Goal: Transaction & Acquisition: Purchase product/service

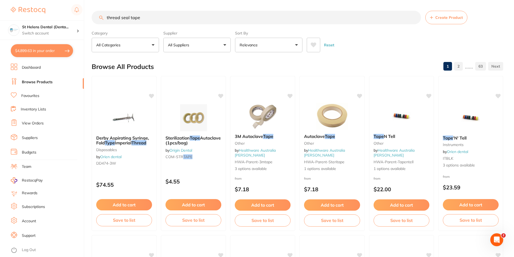
drag, startPoint x: 162, startPoint y: 16, endPoint x: 104, endPoint y: 15, distance: 58.0
click at [104, 17] on input "thread seal tape" at bounding box center [257, 17] width 330 height 13
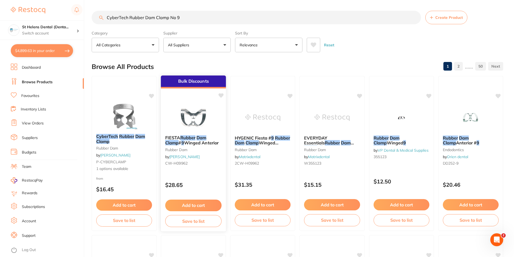
type input "CyberTech Rubber Dam Clamp No 9"
click at [200, 203] on button "Add to cart" at bounding box center [193, 206] width 56 height 12
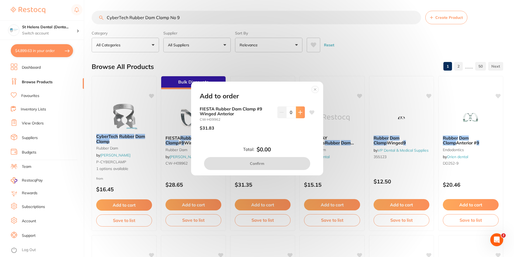
click at [301, 108] on button at bounding box center [300, 113] width 9 height 12
type input "1"
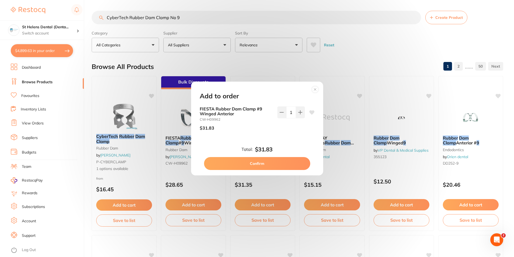
click at [281, 165] on button "Confirm" at bounding box center [257, 163] width 106 height 13
checkbox input "false"
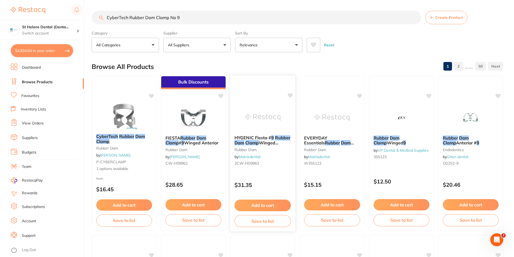
scroll to position [1375, 0]
drag, startPoint x: 201, startPoint y: 17, endPoint x: 88, endPoint y: 7, distance: 113.2
click at [88, 7] on div "$4,934.64 St Helens Dental (Denta... Switch account St Helens Dental (DentalTow…" at bounding box center [257, 128] width 514 height 257
paste input "• [PERSON_NAME] Universal Bond 2.5ml Bottle | GC-0137F0950000"
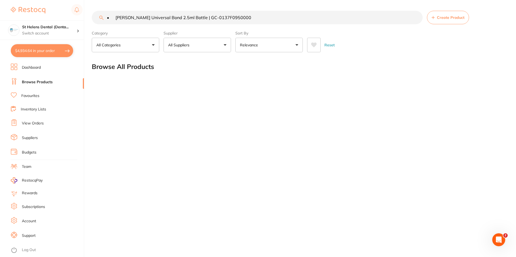
click at [116, 17] on input "• [PERSON_NAME] Universal Bond 2.5ml Bottle | GC-0137F0950000" at bounding box center [257, 17] width 331 height 13
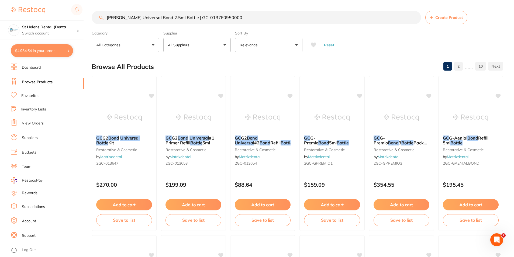
scroll to position [0, 0]
drag, startPoint x: 265, startPoint y: 16, endPoint x: 192, endPoint y: 21, distance: 73.0
click at [192, 21] on input "[PERSON_NAME] Universal Bond 2.5ml Bottle | GC-0137F0950000" at bounding box center [257, 17] width 330 height 13
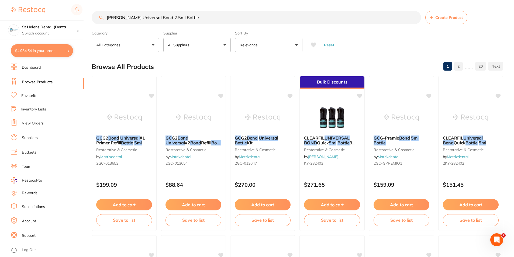
scroll to position [0, 0]
drag, startPoint x: 185, startPoint y: 21, endPoint x: 83, endPoint y: 15, distance: 101.4
click at [83, 15] on div "$4,934.64 St Helens Dental (Denta... Switch account St Helens Dental (DentalTow…" at bounding box center [257, 128] width 514 height 257
paste input "• Phoenix Sterile Paper Points in Cells F2 200/pk"
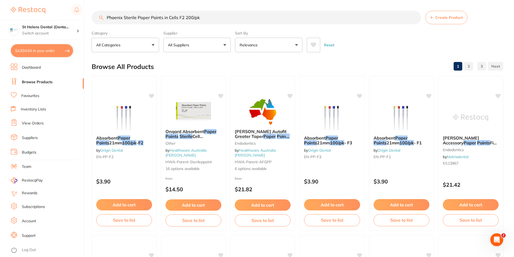
drag, startPoint x: 215, startPoint y: 18, endPoint x: 53, endPoint y: 1, distance: 163.3
click at [53, 1] on div "$4,934.64 St Helens Dental (Denta... Switch account St Helens Dental (DentalTow…" at bounding box center [257, 128] width 514 height 257
paste input "AESM23TXPX"
type input "AESM23TXPX"
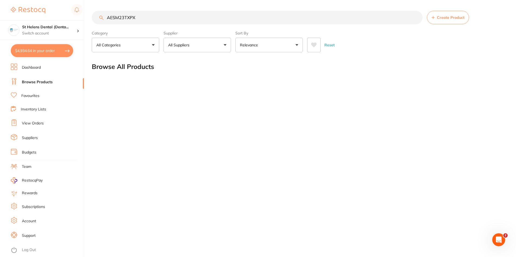
click at [32, 140] on link "Suppliers" at bounding box center [30, 137] width 16 height 5
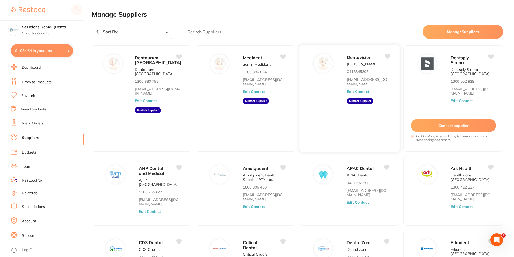
click at [328, 63] on img at bounding box center [323, 63] width 13 height 13
click at [354, 57] on span "Dentavision" at bounding box center [359, 56] width 25 height 5
click at [361, 62] on p "[PERSON_NAME]" at bounding box center [362, 64] width 30 height 4
click at [37, 95] on link "Favourites" at bounding box center [30, 95] width 18 height 5
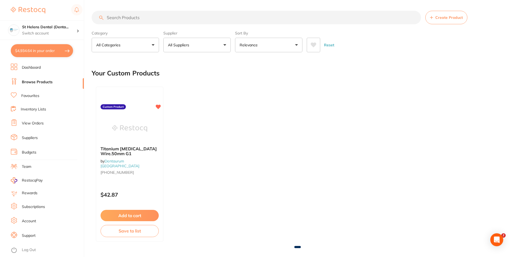
click at [211, 47] on button "All Suppliers" at bounding box center [196, 45] width 67 height 15
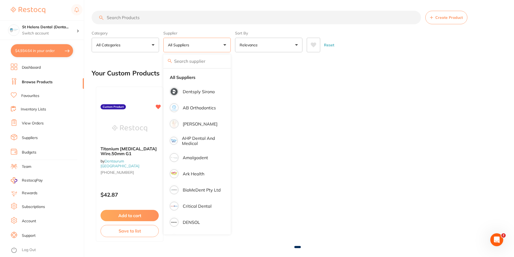
click at [218, 46] on button "All Suppliers" at bounding box center [196, 45] width 67 height 15
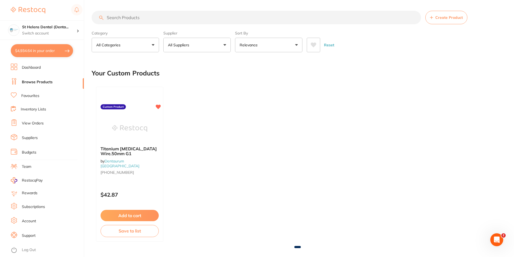
click at [209, 43] on button "All Suppliers" at bounding box center [196, 45] width 67 height 15
type input "dentavision"
click at [46, 80] on link "Browse Products" at bounding box center [37, 82] width 31 height 5
click at [37, 96] on link "Favourites" at bounding box center [30, 95] width 18 height 5
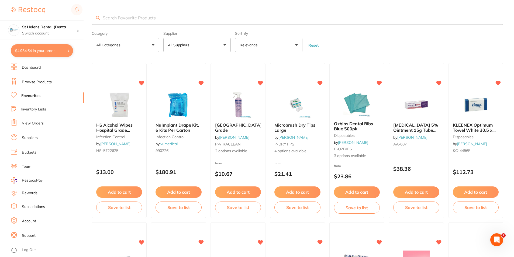
click at [221, 45] on button "All Suppliers" at bounding box center [196, 45] width 67 height 15
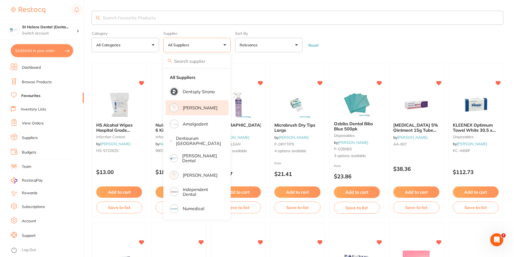
click at [196, 107] on p "[PERSON_NAME]" at bounding box center [200, 107] width 35 height 5
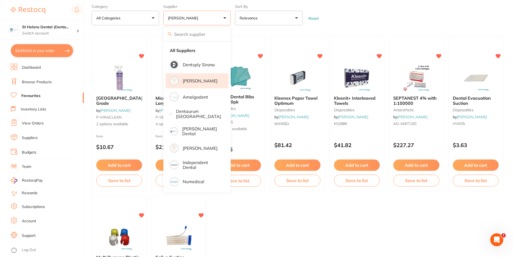
click at [271, 231] on ul "Viraclean Hospital Grade by [PERSON_NAME] P-VIRACLEAN 2 options available from …" at bounding box center [298, 193] width 412 height 315
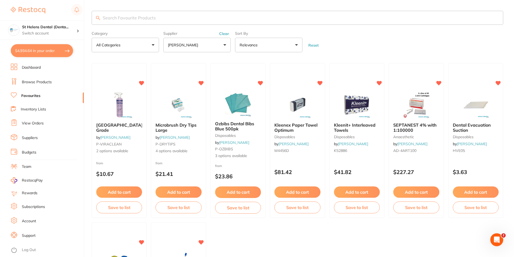
click at [20, 137] on li "Suppliers" at bounding box center [47, 138] width 73 height 8
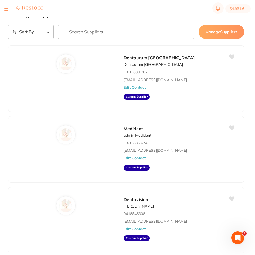
click at [5, 8] on button at bounding box center [6, 8] width 4 height 1
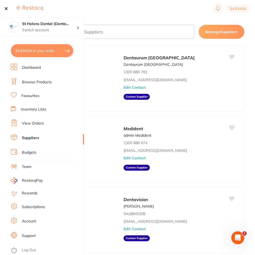
click at [31, 82] on link "Browse Products" at bounding box center [37, 82] width 30 height 5
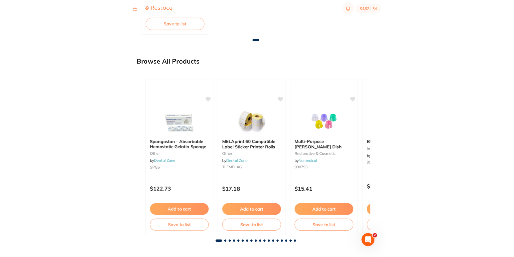
scroll to position [205, 0]
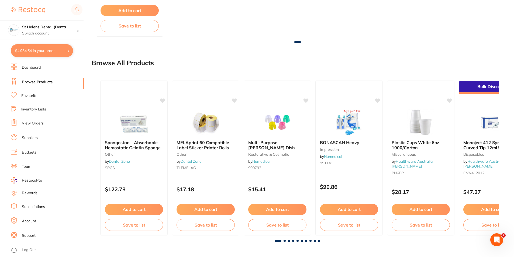
click at [36, 97] on link "Favourites" at bounding box center [30, 95] width 18 height 5
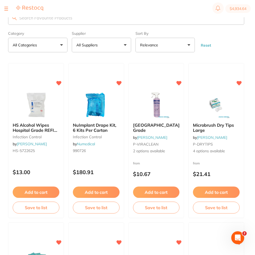
click at [49, 23] on input "search" at bounding box center [126, 18] width 236 height 14
type input "rubber"
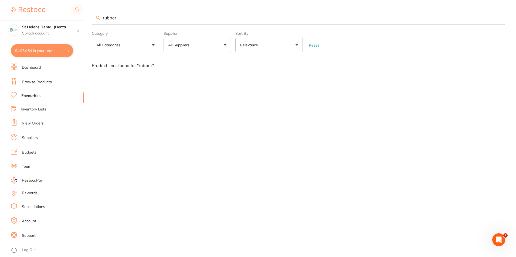
click at [48, 80] on link "Browse Products" at bounding box center [37, 82] width 30 height 5
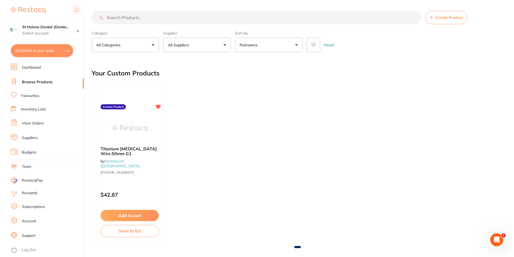
click at [182, 18] on input "search" at bounding box center [257, 17] width 330 height 13
type input "rubber"
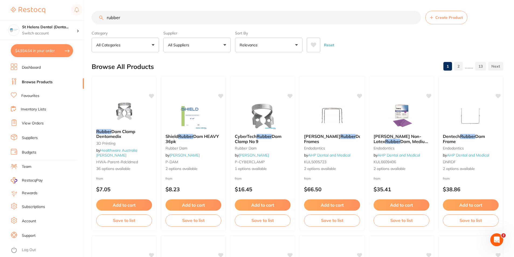
click at [207, 43] on button "All Suppliers" at bounding box center [196, 45] width 67 height 15
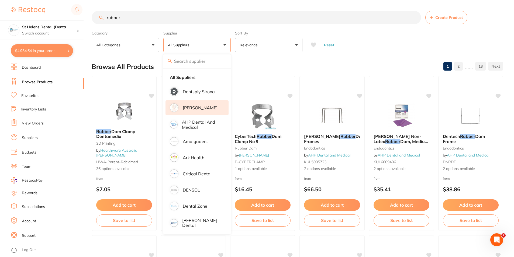
click at [202, 110] on p "[PERSON_NAME]" at bounding box center [200, 107] width 35 height 5
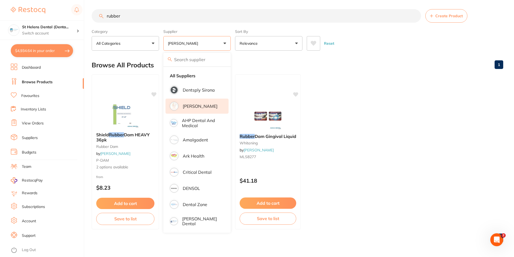
scroll to position [2, 0]
click at [297, 96] on icon at bounding box center [296, 93] width 5 height 5
click at [253, 204] on button "Add to cart" at bounding box center [268, 204] width 57 height 12
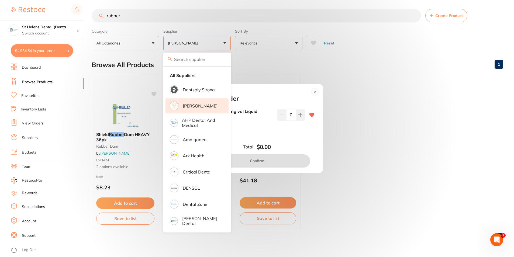
scroll to position [0, 0]
click at [299, 117] on icon at bounding box center [300, 115] width 4 height 4
type input "1"
click at [282, 163] on button "Confirm" at bounding box center [257, 161] width 106 height 13
checkbox input "false"
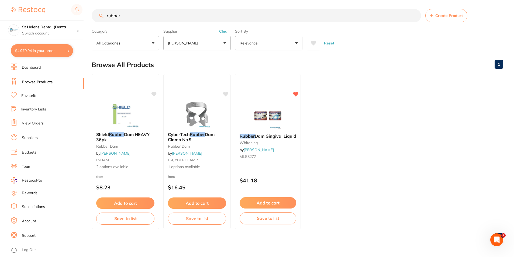
scroll to position [1401, 0]
click at [128, 13] on input "rubber" at bounding box center [257, 15] width 330 height 13
drag, startPoint x: 131, startPoint y: 14, endPoint x: 94, endPoint y: 15, distance: 37.0
click at [88, 16] on div "$4,979.94 St Helens Dental (Denta... Switch account St Helens Dental (DentalTow…" at bounding box center [257, 126] width 514 height 257
paste input "• Dentalife EndoVit Cryo Endodontic Vitality"
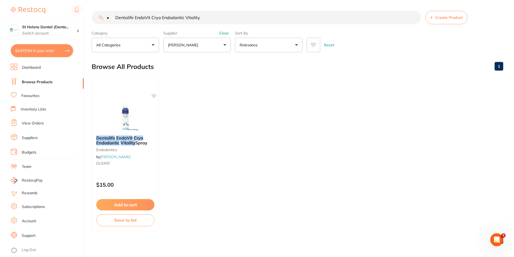
scroll to position [0, 0]
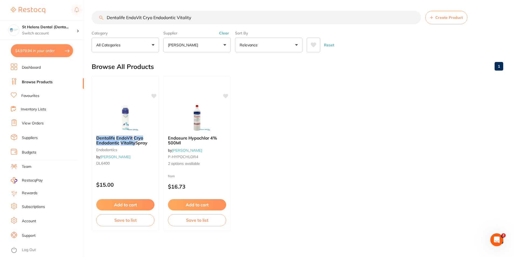
type input "Dentalife EndoVit Cryo Endodontic Vitality"
click at [154, 96] on icon at bounding box center [154, 95] width 5 height 5
click at [114, 207] on button "Add to cart" at bounding box center [125, 206] width 59 height 12
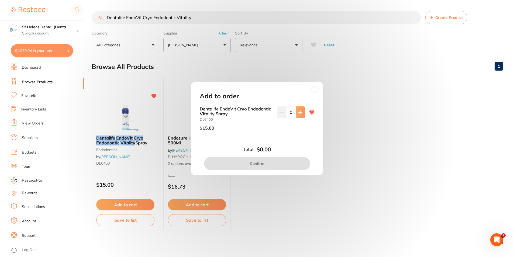
click at [299, 116] on button at bounding box center [300, 113] width 9 height 12
type input "4"
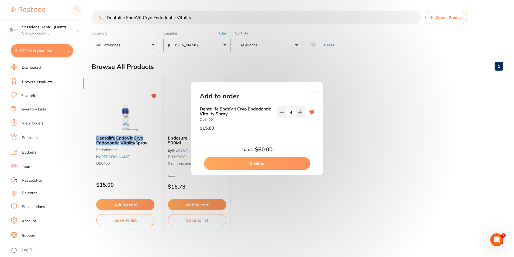
click at [265, 164] on button "Confirm" at bounding box center [257, 163] width 106 height 13
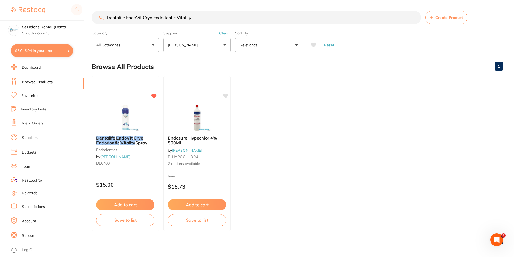
scroll to position [1427, 0]
drag, startPoint x: 107, startPoint y: 18, endPoint x: 98, endPoint y: 18, distance: 9.4
click at [85, 19] on div "$5,045.94 St Helens Dental (Denta... Switch account St Helens Dental (DentalTow…" at bounding box center [257, 128] width 514 height 257
paste input "• Endoseal MTA Root Canal Fill Mineral"
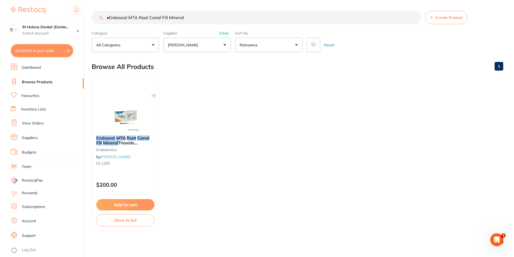
scroll to position [0, 0]
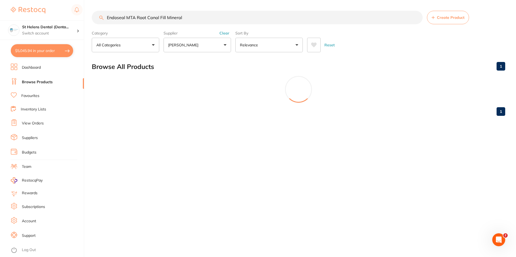
type input "Endoseal MTA Root Canal Fill Mineral"
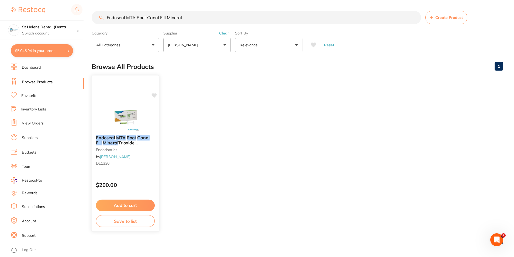
click at [142, 205] on button "Add to cart" at bounding box center [125, 206] width 59 height 12
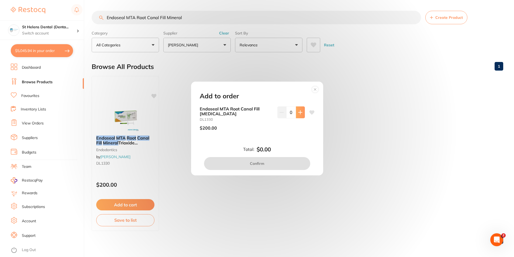
click at [298, 110] on button at bounding box center [300, 113] width 9 height 12
type input "1"
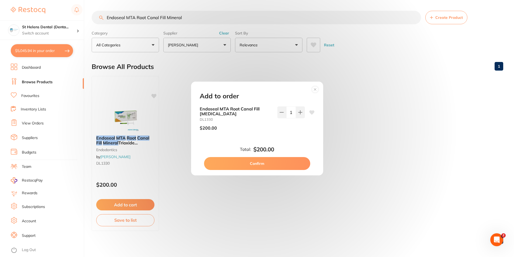
click at [312, 112] on icon at bounding box center [311, 112] width 5 height 4
click at [279, 162] on button "Confirm" at bounding box center [257, 163] width 106 height 13
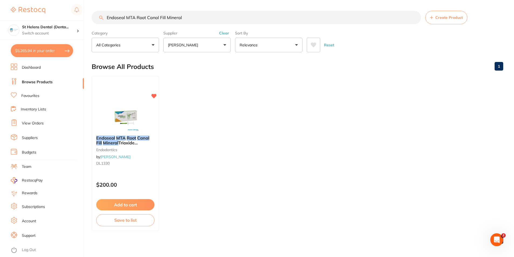
click at [37, 54] on button "$5,265.94 in your order" at bounding box center [42, 50] width 62 height 13
checkbox input "true"
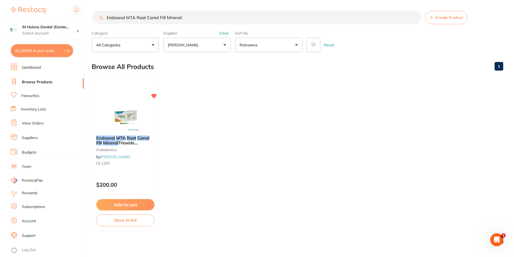
checkbox input "true"
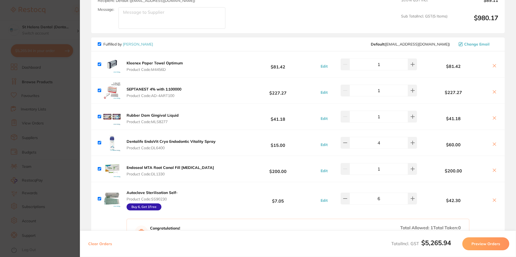
scroll to position [806, 0]
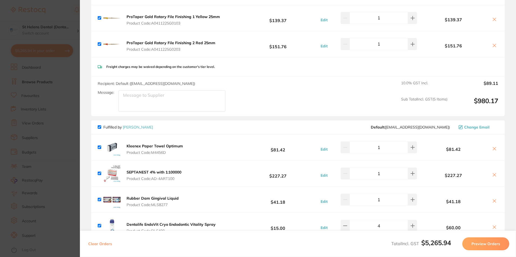
click at [72, 31] on section "Update RRP Set your pre negotiated price for this item. Item Agreed RRP (excl. …" at bounding box center [258, 128] width 516 height 257
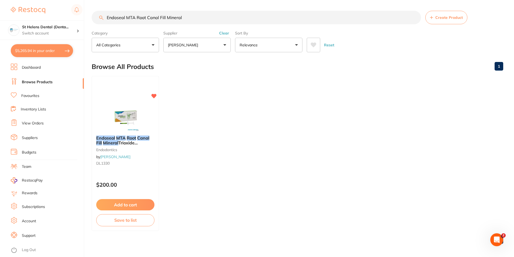
scroll to position [0, 0]
drag, startPoint x: 199, startPoint y: 16, endPoint x: 107, endPoint y: 21, distance: 92.4
click at [107, 21] on input "Endoseal MTA Root Canal Fill Mineral" at bounding box center [257, 17] width 330 height 13
paste input "• Phoenix Sterile Paper Points in Cells F2"
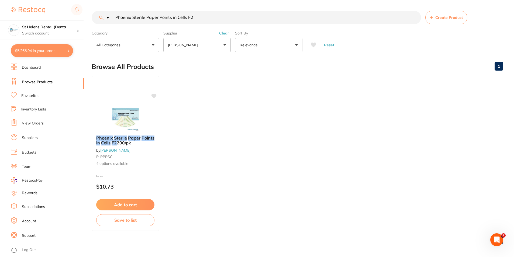
click at [117, 18] on input "• Phoenix Sterile Paper Points in Cells F2" at bounding box center [257, 17] width 330 height 13
type input "Phoenix Sterile Paper Points in Cells F2"
click at [125, 204] on button "Add to cart" at bounding box center [125, 206] width 59 height 12
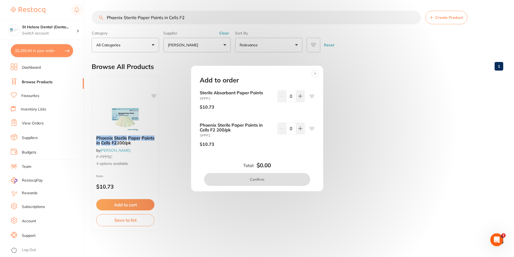
scroll to position [2, 0]
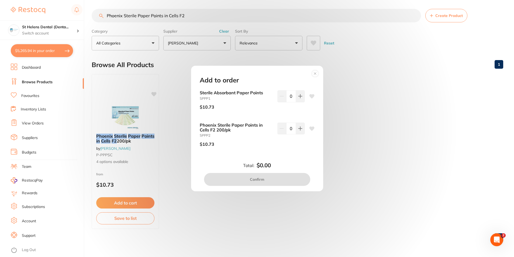
click at [311, 128] on icon at bounding box center [311, 129] width 5 height 4
click at [302, 102] on button at bounding box center [300, 96] width 9 height 12
type input "1"
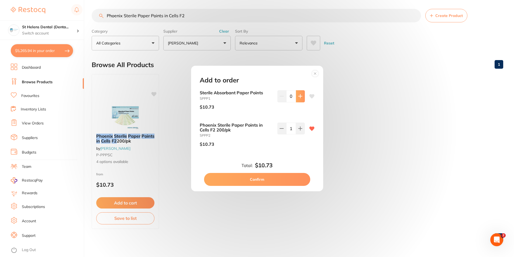
click at [300, 97] on icon at bounding box center [300, 96] width 4 height 4
type input "1"
click at [309, 96] on icon at bounding box center [311, 96] width 5 height 4
click at [276, 179] on button "Confirm" at bounding box center [257, 179] width 106 height 13
checkbox input "false"
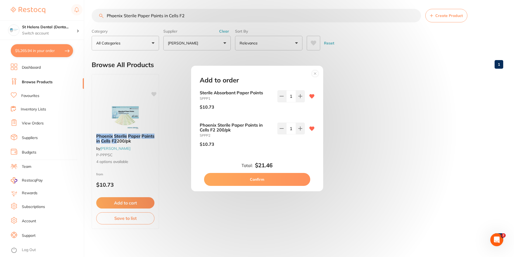
checkbox input "false"
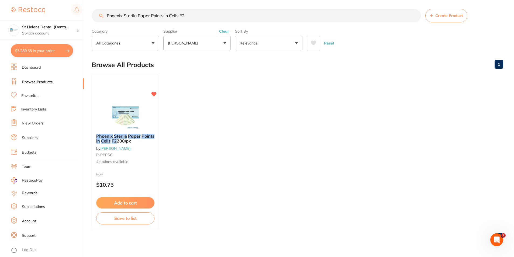
click at [192, 13] on input "Phoenix Sterile Paper Points in Cells F2" at bounding box center [257, 15] width 330 height 13
drag, startPoint x: 195, startPoint y: 15, endPoint x: 97, endPoint y: 15, distance: 98.2
click at [88, 15] on div "$5,289.55 St Helens Dental (Denta... Switch account St Helens Dental (DentalTow…" at bounding box center [257, 126] width 514 height 257
paste input "• [PERSON_NAME] Universal Bond 2.5ml Bottle"
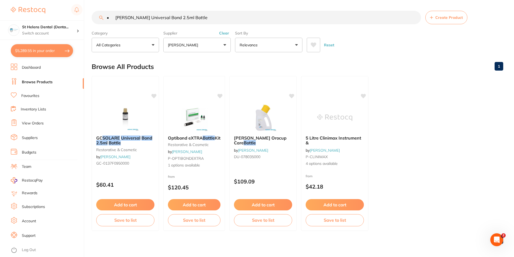
scroll to position [0, 0]
click at [115, 19] on input "• [PERSON_NAME] Universal Bond 2.5ml Bottle" at bounding box center [257, 17] width 330 height 13
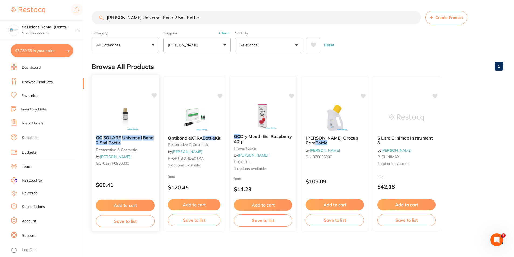
type input "[PERSON_NAME] Universal Bond 2.5ml Bottle"
click at [119, 208] on button "Add to cart" at bounding box center [125, 206] width 59 height 12
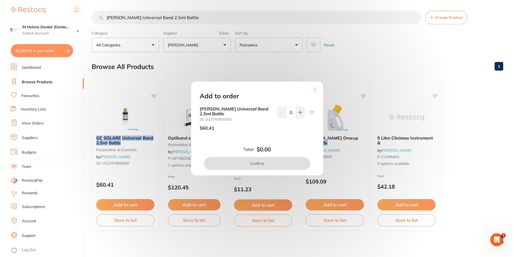
click at [312, 112] on icon at bounding box center [311, 112] width 5 height 4
click at [303, 113] on button at bounding box center [300, 113] width 9 height 12
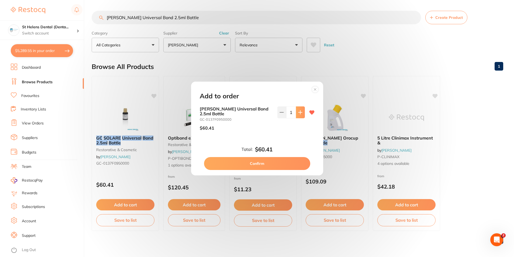
click at [303, 113] on button at bounding box center [300, 113] width 9 height 12
type input "2"
click at [252, 164] on button "Confirm" at bounding box center [257, 163] width 106 height 13
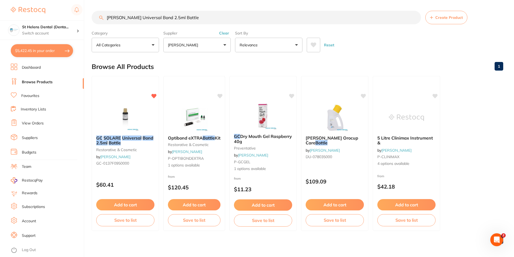
click at [44, 56] on button "$5,422.45 in your order" at bounding box center [42, 50] width 62 height 13
checkbox input "true"
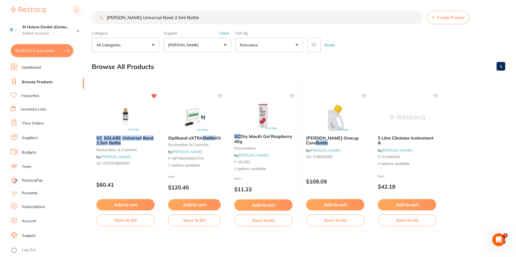
checkbox input "true"
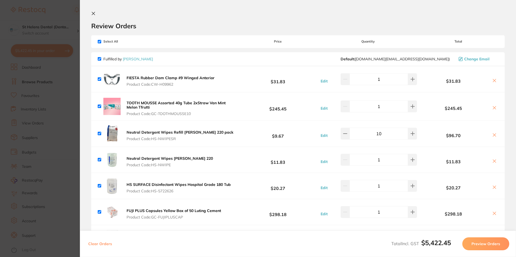
click at [57, 23] on section "Update RRP Set your pre negotiated price for this item. Item Agreed RRP (excl. …" at bounding box center [258, 128] width 516 height 257
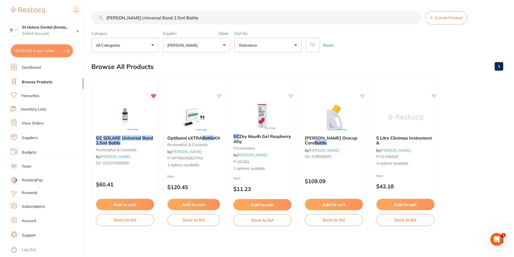
scroll to position [2, 0]
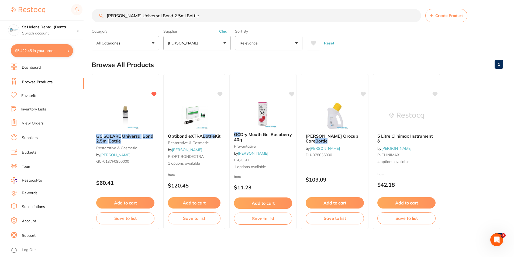
drag, startPoint x: 205, startPoint y: 19, endPoint x: 107, endPoint y: 18, distance: 97.4
click at [107, 18] on input "[PERSON_NAME] Universal Bond 2.5ml Bottle" at bounding box center [257, 15] width 330 height 13
paste input "• CyberTech Rubber Dam Clamp No 9"
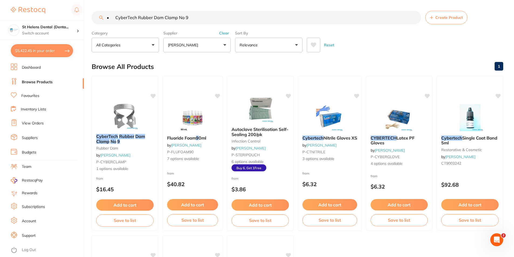
click at [116, 17] on input "• CyberTech Rubber Dam Clamp No 9" at bounding box center [257, 17] width 330 height 13
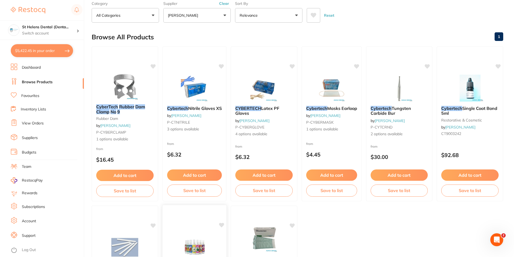
scroll to position [26, 0]
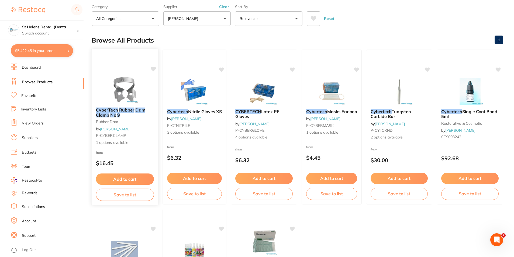
type input "CyberTech Rubber Dam Clamp No 9"
click at [122, 93] on img at bounding box center [124, 89] width 35 height 27
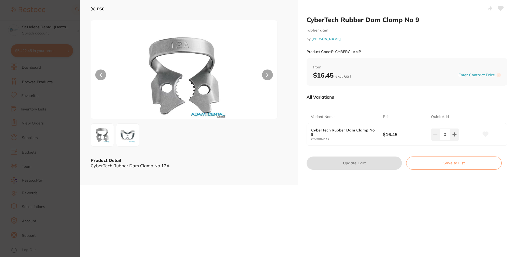
click at [124, 134] on img at bounding box center [127, 134] width 19 height 19
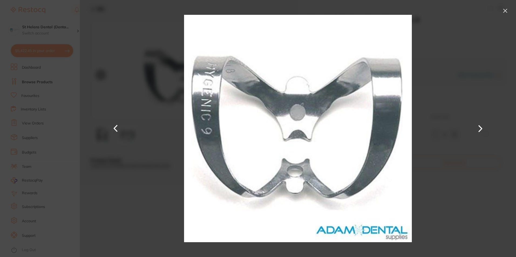
click at [38, 163] on section "CyberTech Rubber Dam Clamp No 9 rubber dam by [PERSON_NAME] Product Code: P-CYB…" at bounding box center [258, 128] width 516 height 257
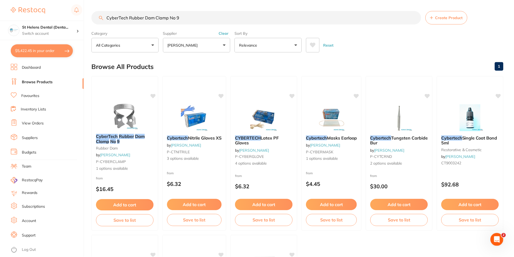
scroll to position [26, 0]
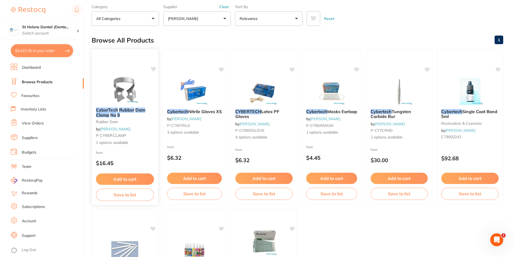
click at [125, 181] on button "Add to cart" at bounding box center [125, 180] width 58 height 12
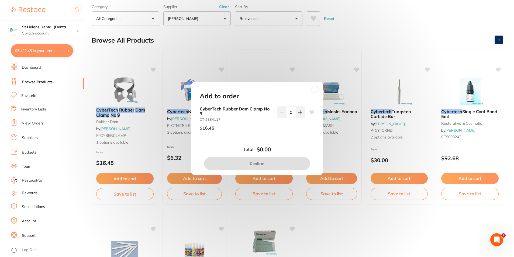
scroll to position [0, 0]
click at [299, 112] on icon at bounding box center [301, 113] width 4 height 4
type input "1"
click at [267, 162] on button "Confirm" at bounding box center [257, 163] width 106 height 13
checkbox input "false"
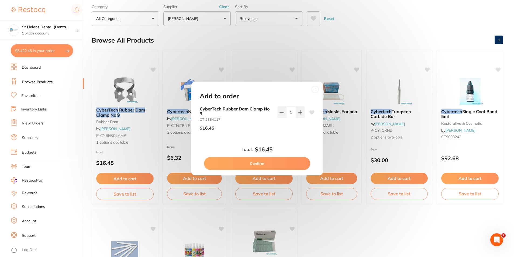
checkbox input "false"
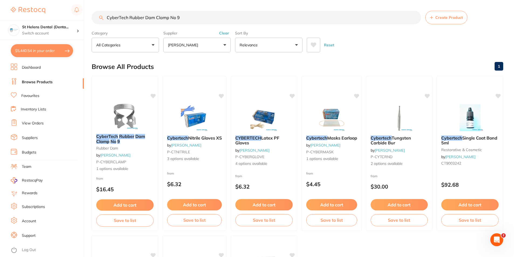
click at [46, 51] on button "$5,440.54 in your order" at bounding box center [42, 50] width 62 height 13
checkbox input "true"
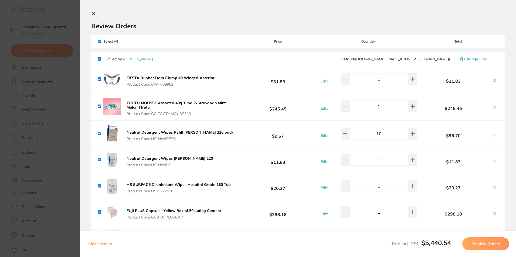
click at [492, 82] on icon at bounding box center [494, 81] width 4 height 4
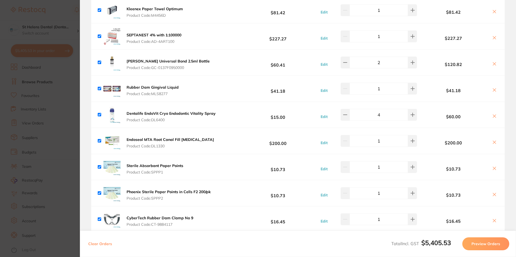
checkbox input "true"
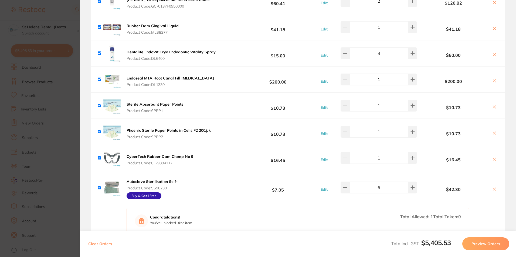
scroll to position [998, 0]
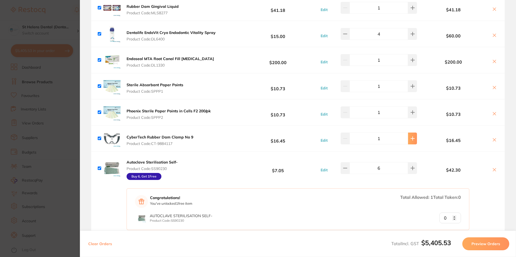
type input "2"
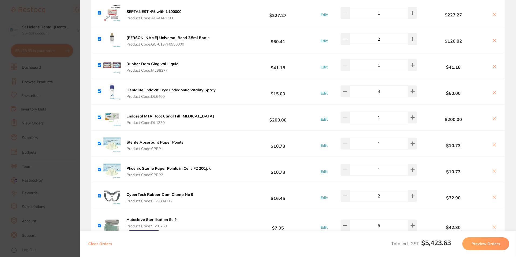
scroll to position [971, 0]
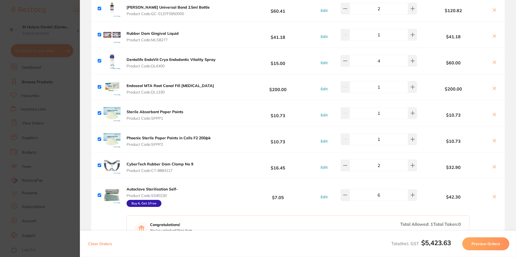
click at [66, 129] on section "Update RRP Set your pre negotiated price for this item. Item Agreed RRP (excl. …" at bounding box center [258, 128] width 516 height 257
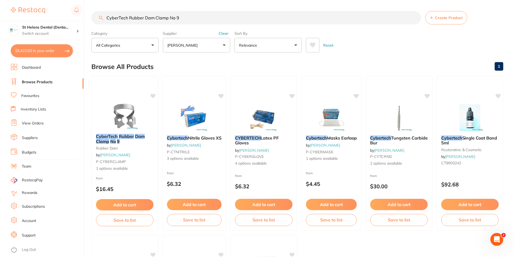
scroll to position [0, 0]
drag, startPoint x: 190, startPoint y: 17, endPoint x: 73, endPoint y: 15, distance: 117.6
click at [73, 13] on div "$5,423.63 St Helens Dental (Denta... Switch account St Helens Dental (DentalTow…" at bounding box center [257, 128] width 514 height 257
type input "etc"
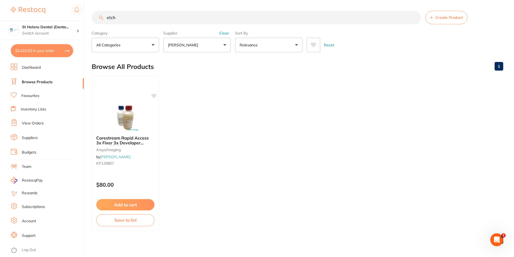
click at [189, 45] on p "[PERSON_NAME]" at bounding box center [184, 44] width 32 height 5
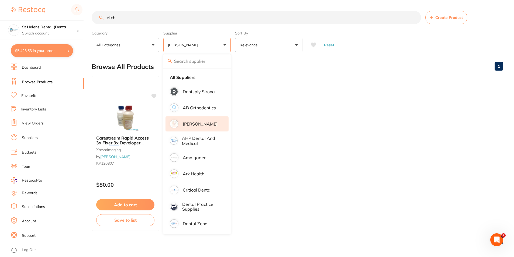
click at [195, 64] on input "search" at bounding box center [196, 60] width 67 height 13
click at [168, 79] on li "All Suppliers" at bounding box center [197, 77] width 63 height 11
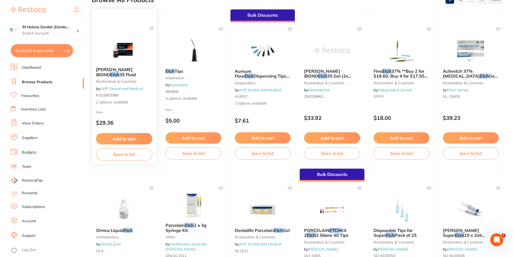
scroll to position [54, 0]
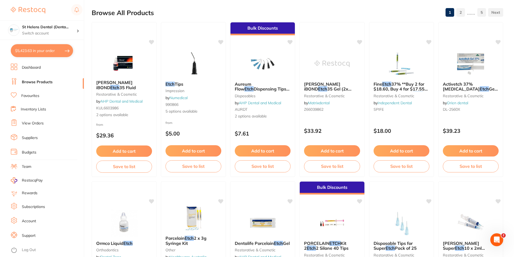
click at [47, 51] on button "$5,423.63 in your order" at bounding box center [42, 50] width 62 height 13
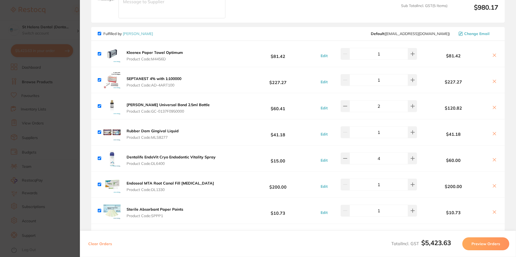
scroll to position [863, 0]
